Goal: Information Seeking & Learning: Learn about a topic

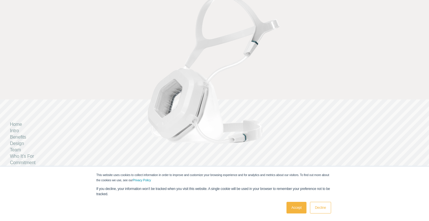
scroll to position [189, 0]
click at [293, 207] on link "Accept" at bounding box center [297, 208] width 20 height 12
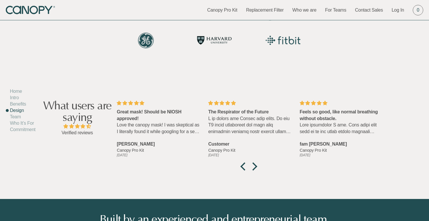
scroll to position [1847, 0]
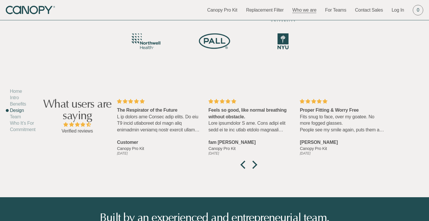
click at [302, 10] on link "Who we are" at bounding box center [304, 10] width 24 height 6
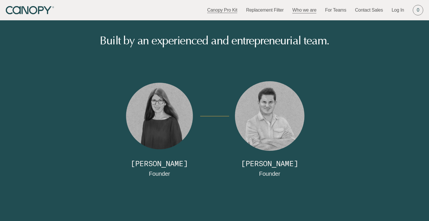
click at [227, 10] on link "Canopy Pro Kit" at bounding box center [222, 10] width 30 height 6
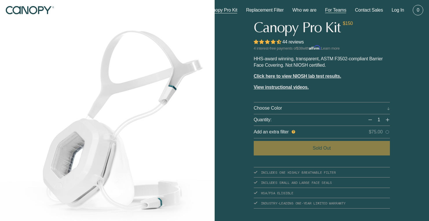
click at [342, 12] on link "For Teams" at bounding box center [335, 10] width 21 height 6
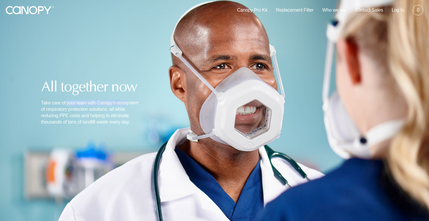
drag, startPoint x: 124, startPoint y: 105, endPoint x: 68, endPoint y: 103, distance: 56.5
click at [68, 103] on p "Take care of your team with Canopy’s ecosystem of respiratory protection soluti…" at bounding box center [91, 112] width 100 height 25
drag, startPoint x: 57, startPoint y: 109, endPoint x: 103, endPoint y: 110, distance: 46.1
click at [103, 110] on p "Take care of your team with Canopy’s ecosystem of respiratory protection soluti…" at bounding box center [91, 112] width 100 height 25
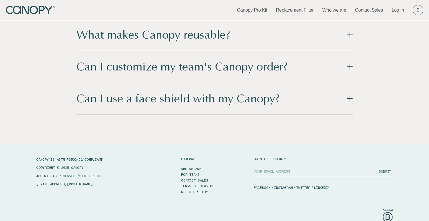
scroll to position [1625, 0]
